Goal: Task Accomplishment & Management: Use online tool/utility

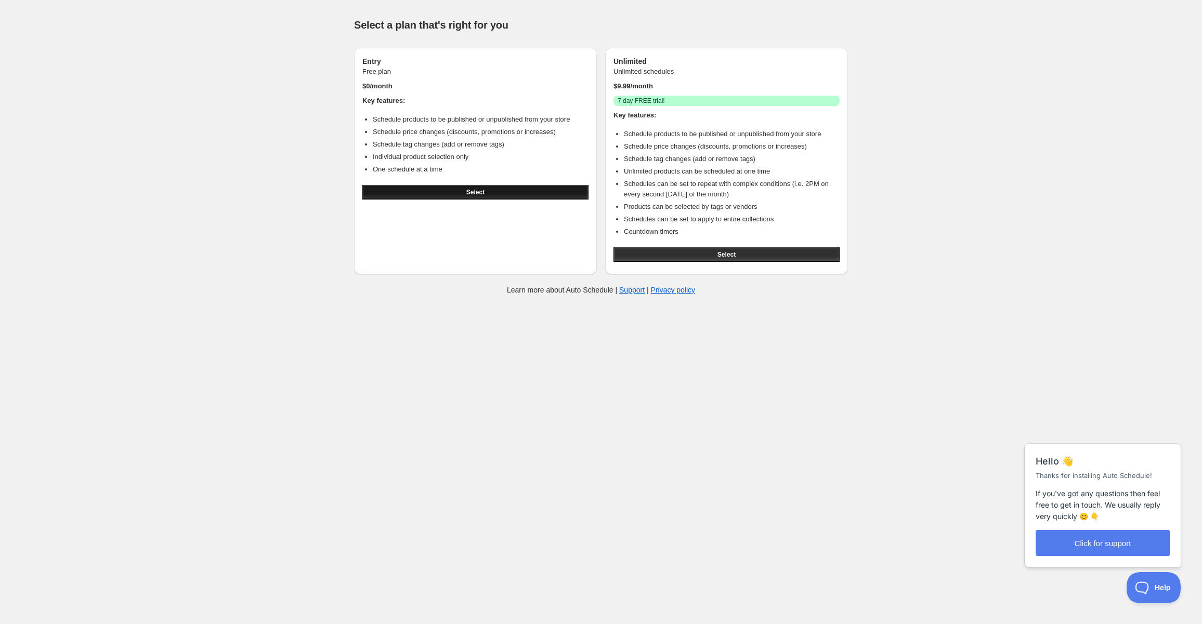
click at [493, 187] on button "Select" at bounding box center [475, 192] width 226 height 15
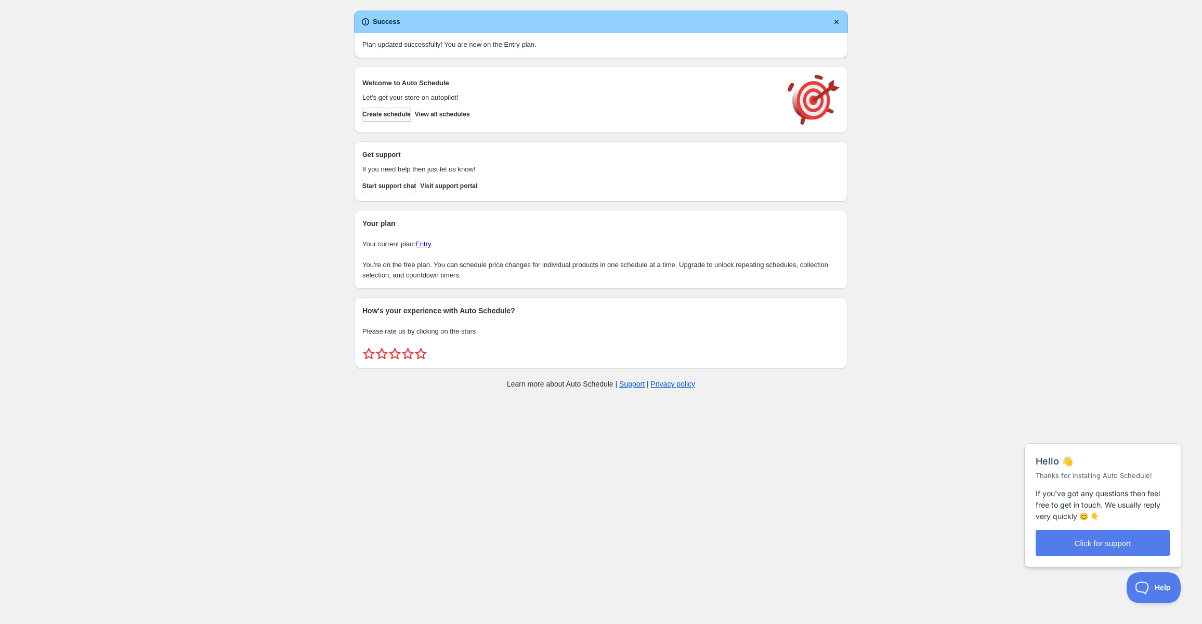
click at [407, 118] on span "Create schedule" at bounding box center [386, 114] width 48 height 8
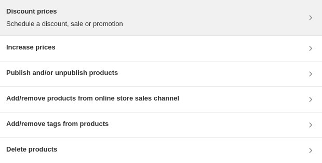
click at [125, 25] on div "Discount prices Schedule a discount, sale or promotion" at bounding box center [161, 17] width 310 height 23
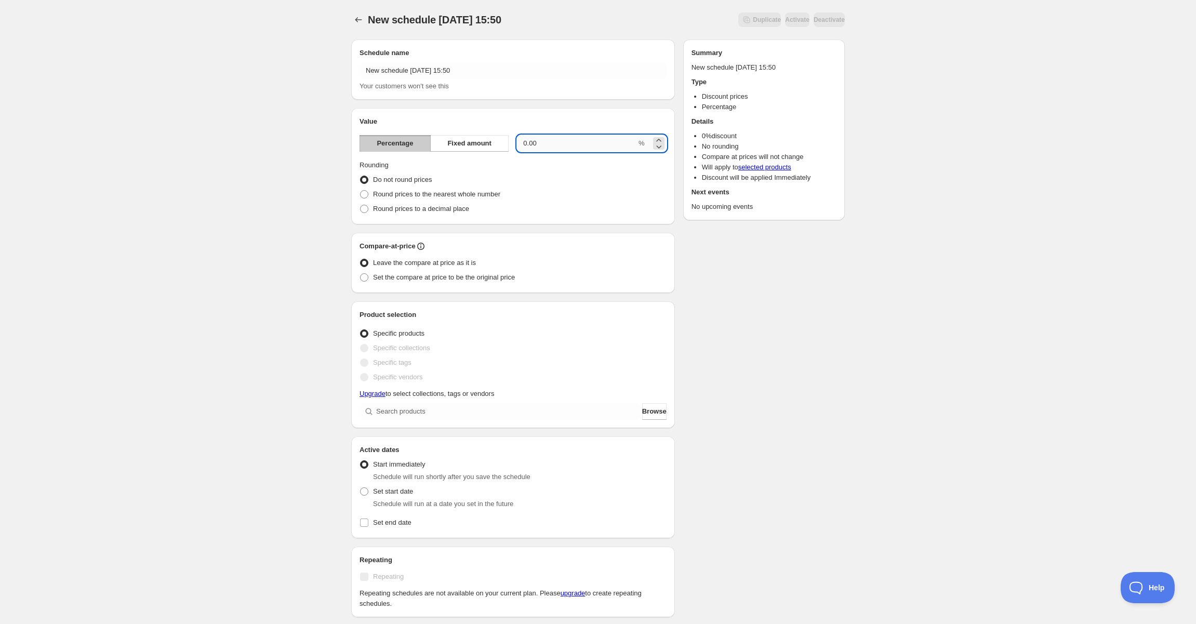
click at [549, 137] on input "0.00" at bounding box center [577, 143] width 120 height 17
type input "10"
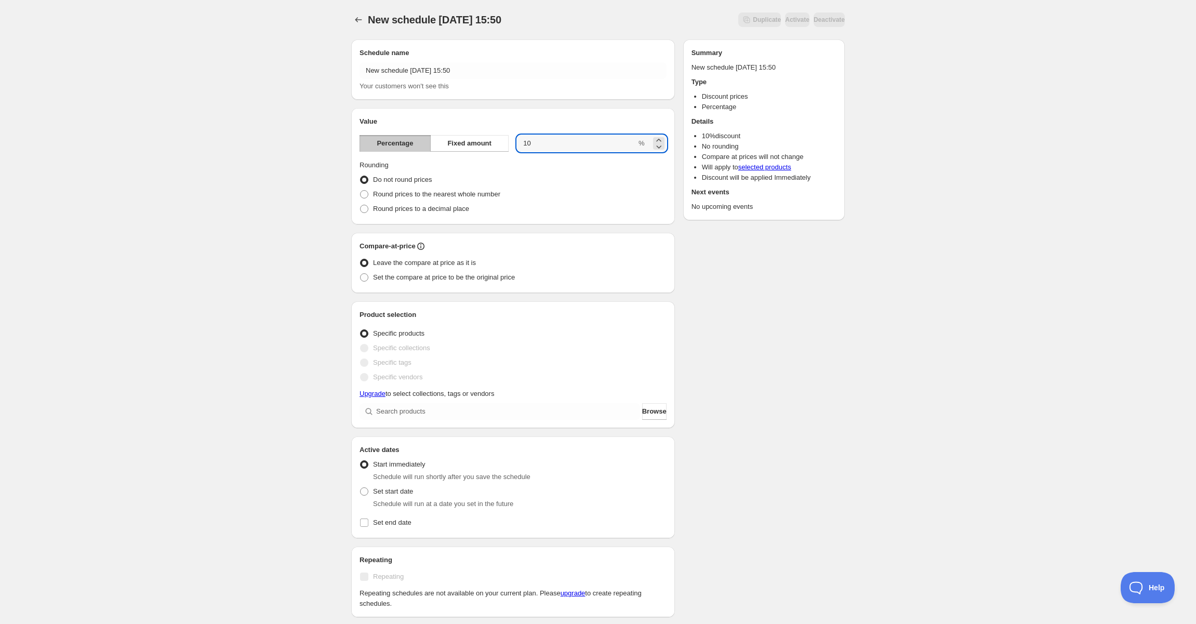
click at [550, 178] on div "Do not round prices" at bounding box center [513, 180] width 307 height 15
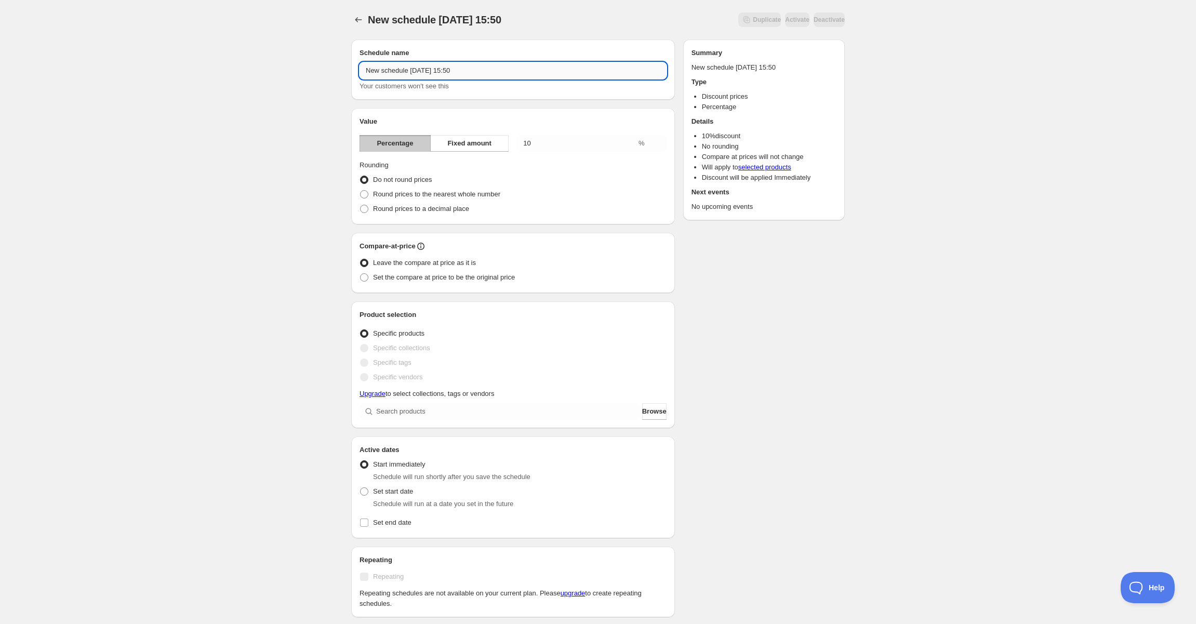
click at [452, 71] on input "New schedule Sep 23 2025 15:50" at bounding box center [513, 70] width 307 height 17
click at [284, 143] on div "New schedule Sep 23 2025 15:50. This page is ready New schedule Sep 23 2025 15:…" at bounding box center [598, 411] width 1196 height 823
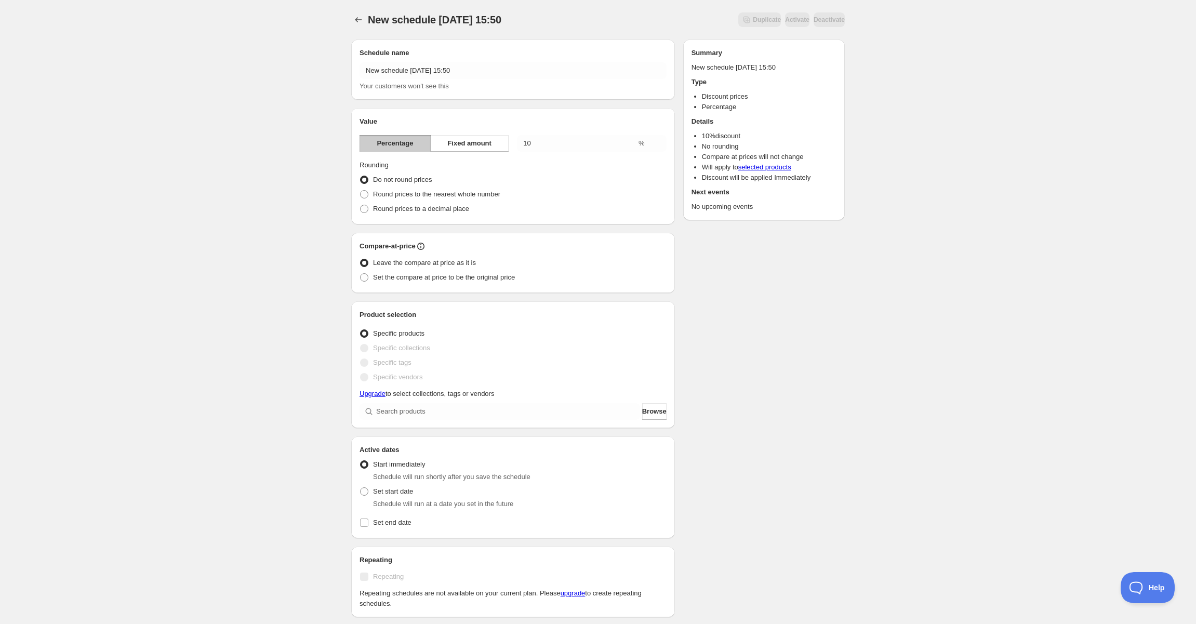
click at [379, 394] on link "Upgrade" at bounding box center [373, 394] width 26 height 8
